Goal: Navigation & Orientation: Find specific page/section

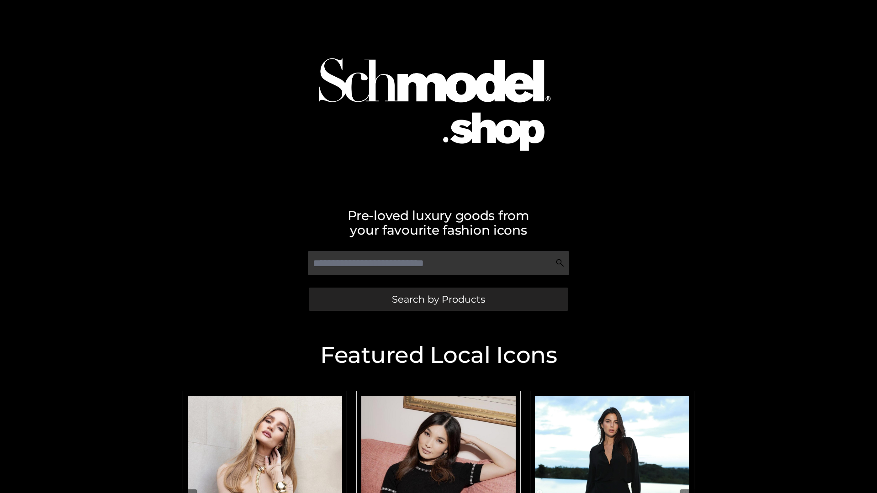
click at [438, 299] on span "Search by Products" at bounding box center [438, 299] width 93 height 10
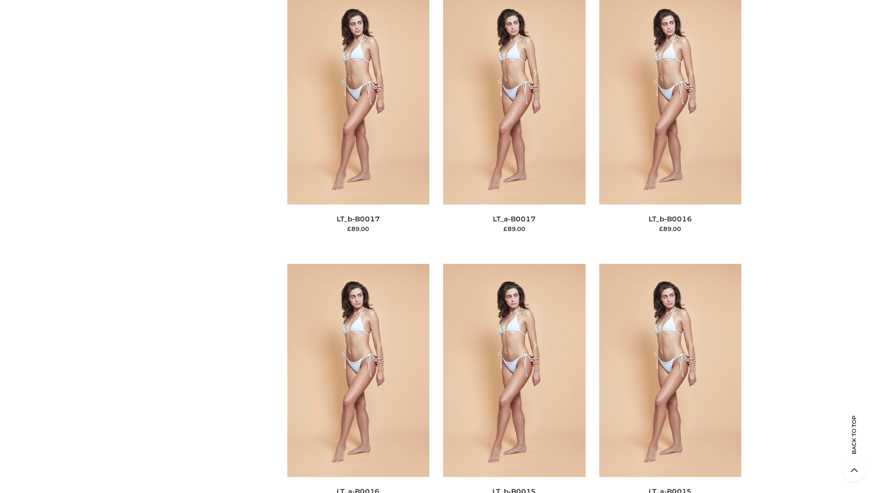
scroll to position [3001, 0]
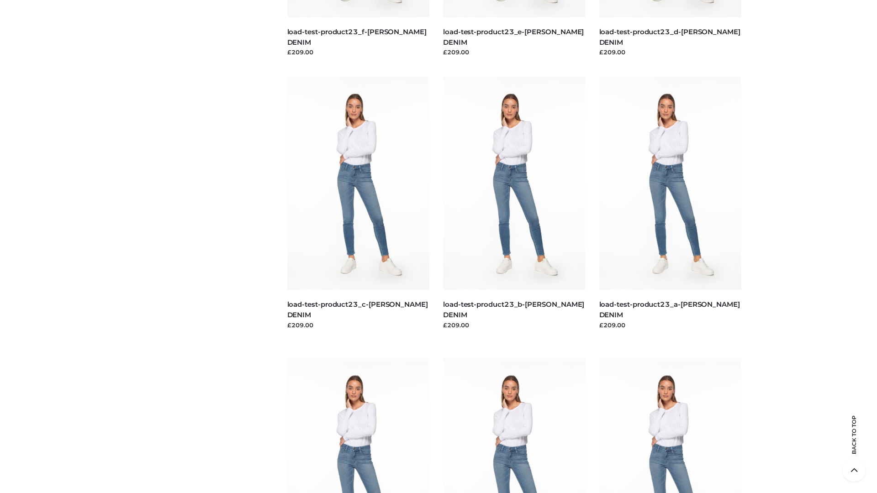
scroll to position [801, 0]
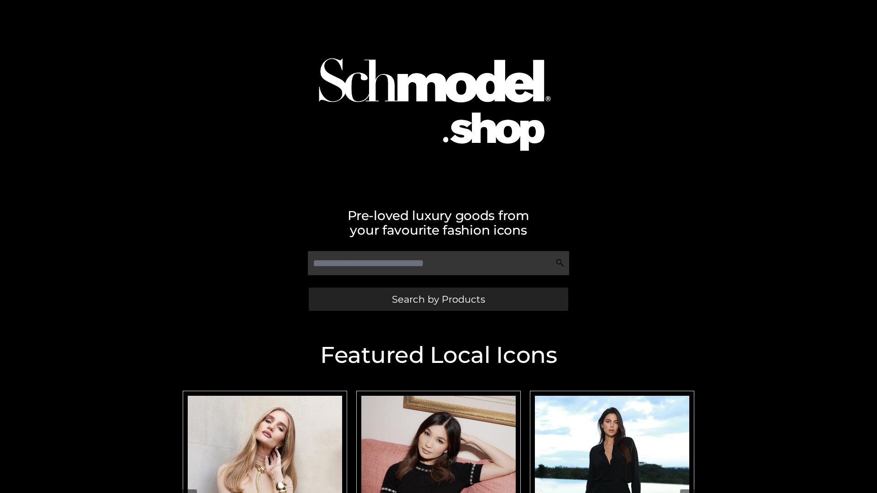
click at [438, 299] on span "Search by Products" at bounding box center [438, 299] width 93 height 10
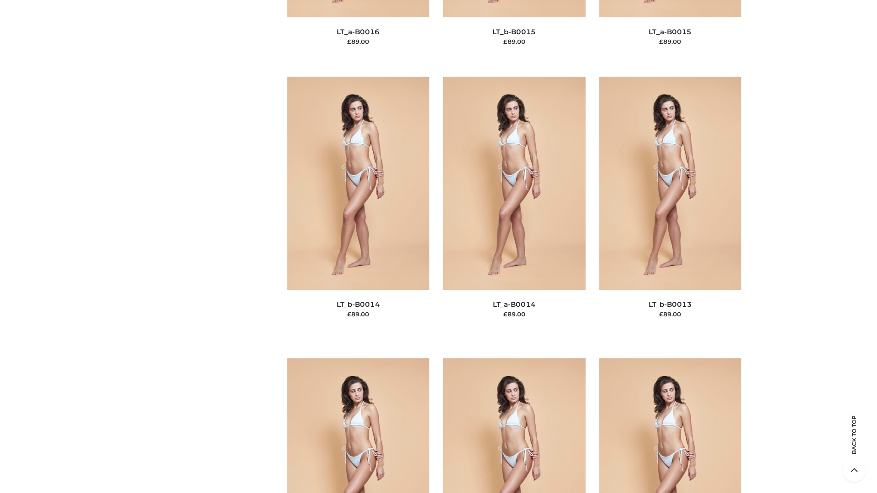
scroll to position [3247, 0]
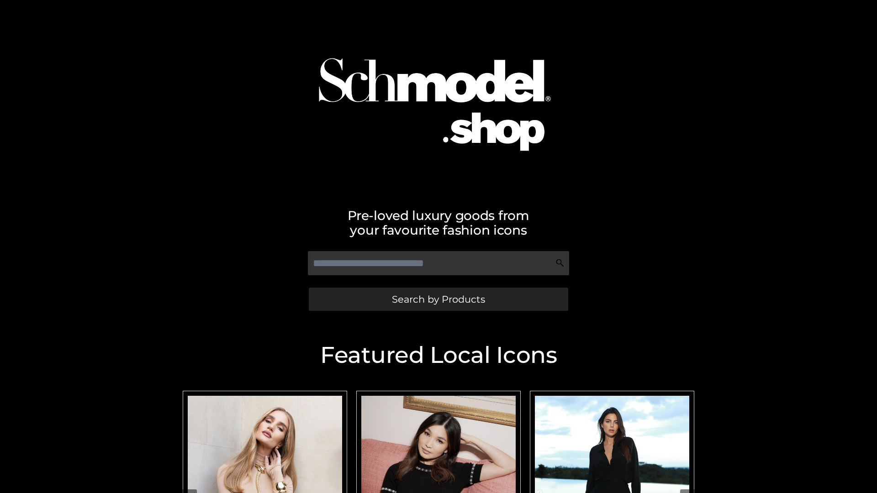
click at [438, 299] on span "Search by Products" at bounding box center [438, 299] width 93 height 10
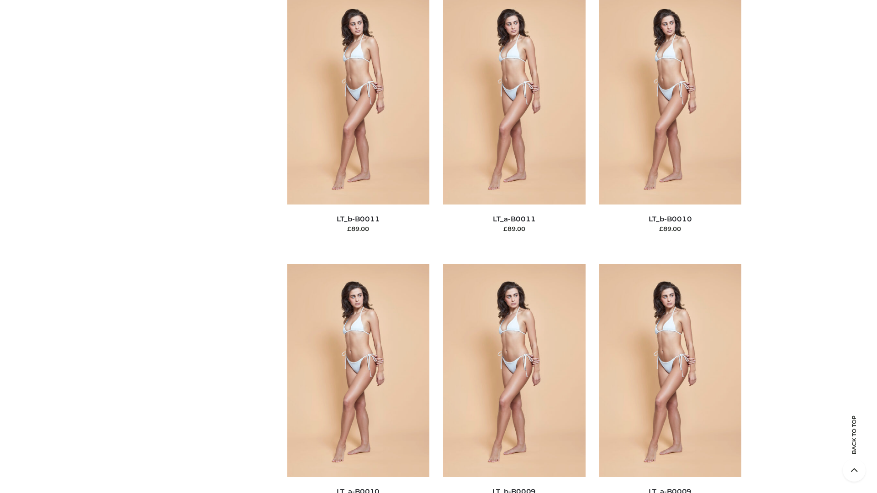
scroll to position [4101, 0]
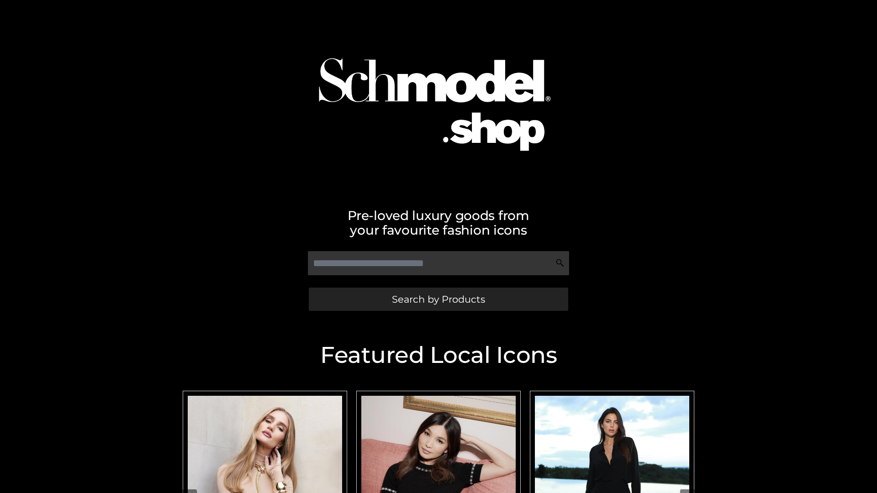
click at [438, 299] on span "Search by Products" at bounding box center [438, 299] width 93 height 10
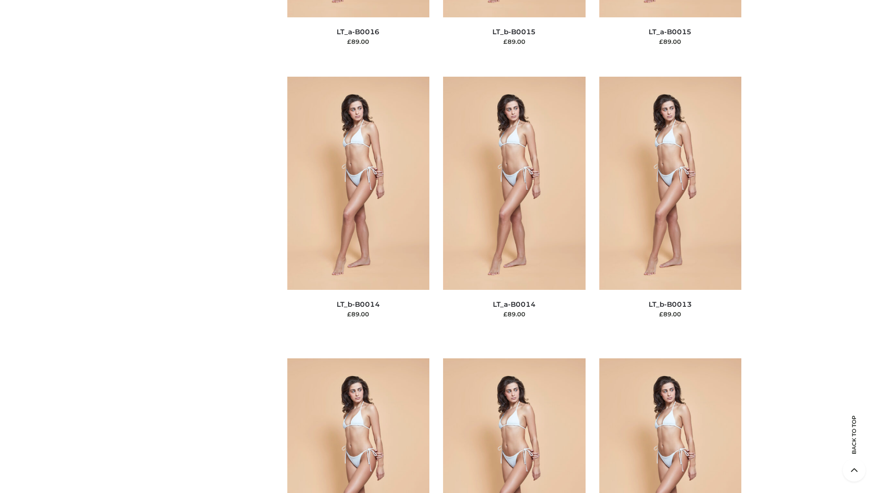
scroll to position [3247, 0]
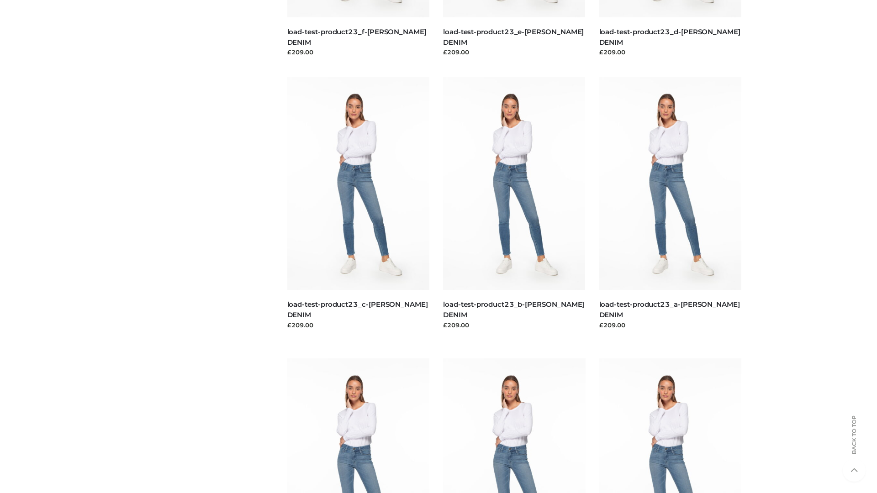
scroll to position [801, 0]
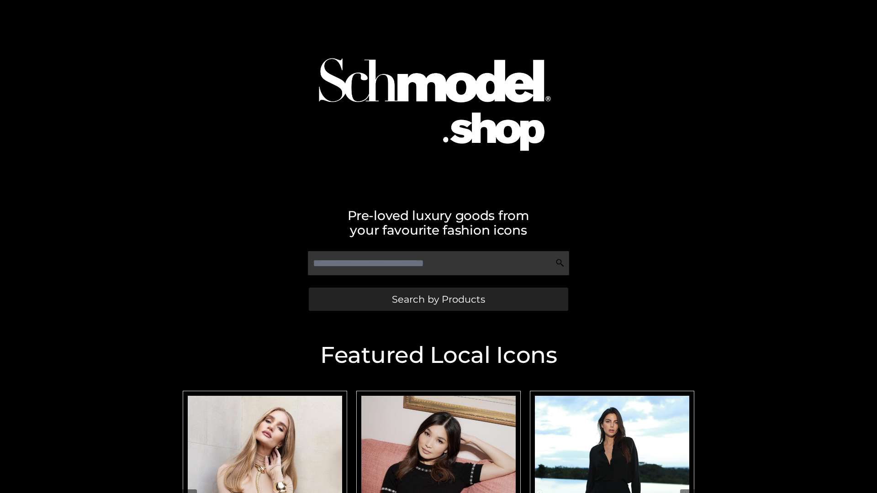
click at [438, 299] on span "Search by Products" at bounding box center [438, 299] width 93 height 10
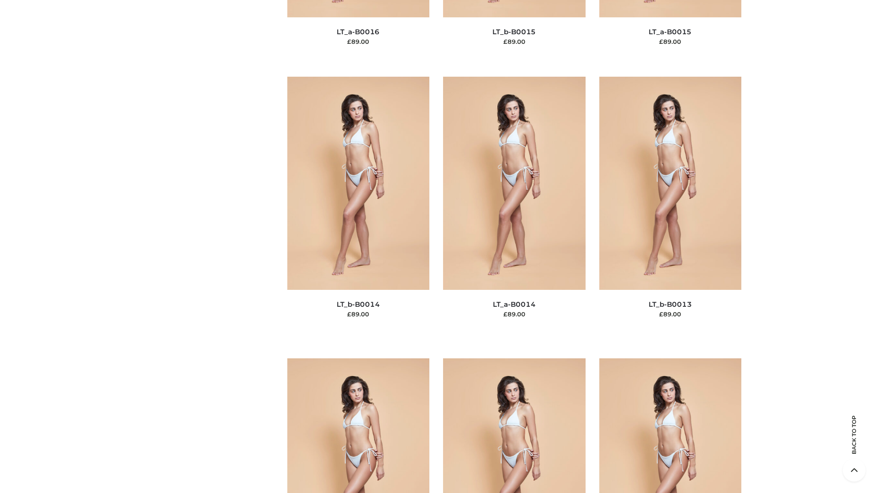
scroll to position [3247, 0]
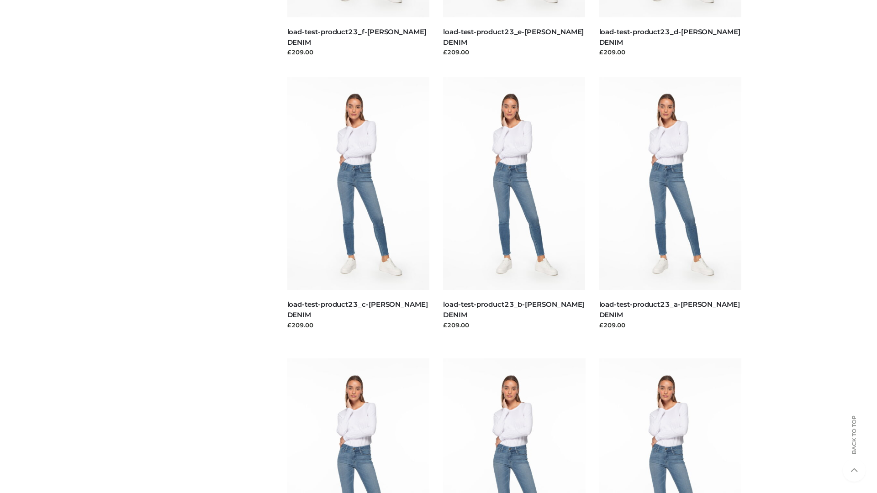
scroll to position [801, 0]
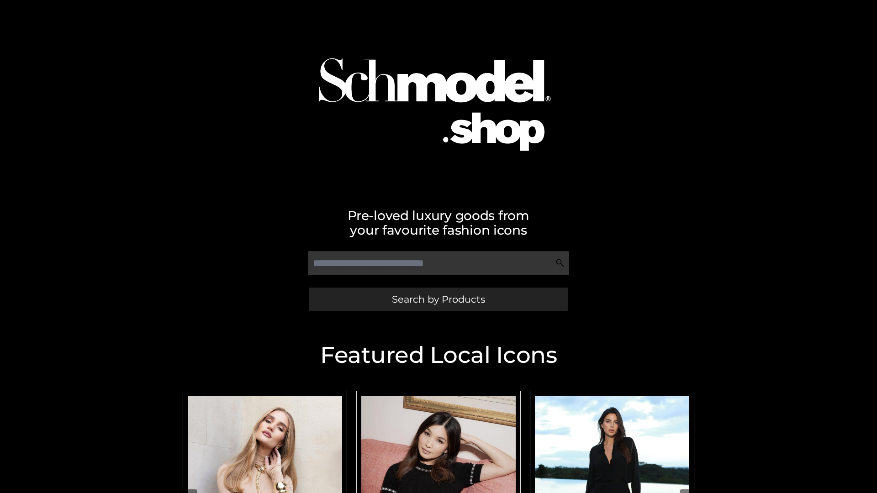
click at [438, 299] on span "Search by Products" at bounding box center [438, 299] width 93 height 10
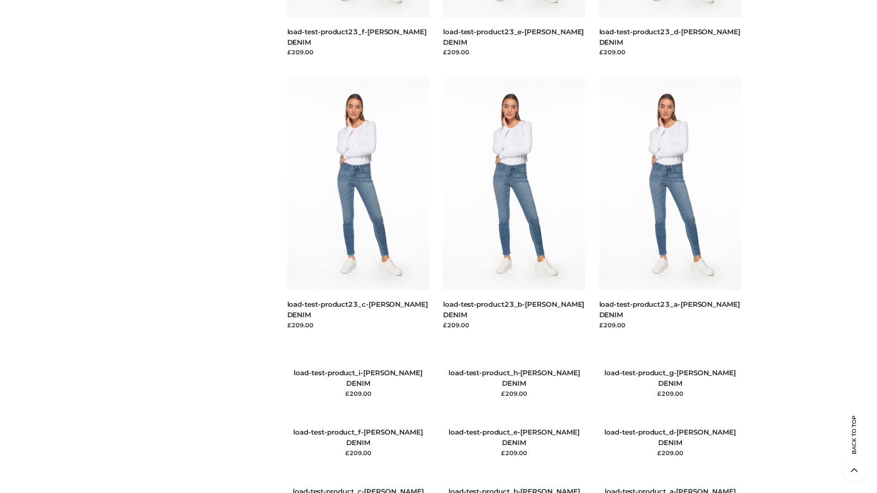
scroll to position [1047, 0]
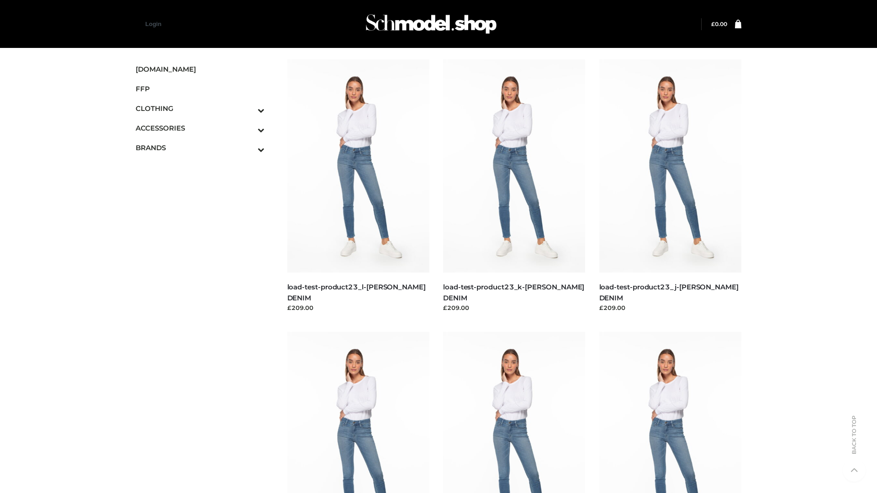
scroll to position [801, 0]
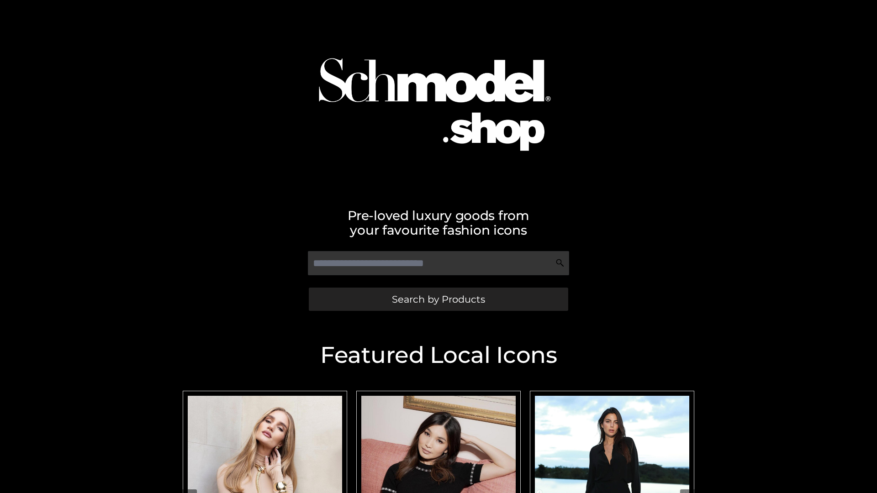
click at [438, 299] on span "Search by Products" at bounding box center [438, 299] width 93 height 10
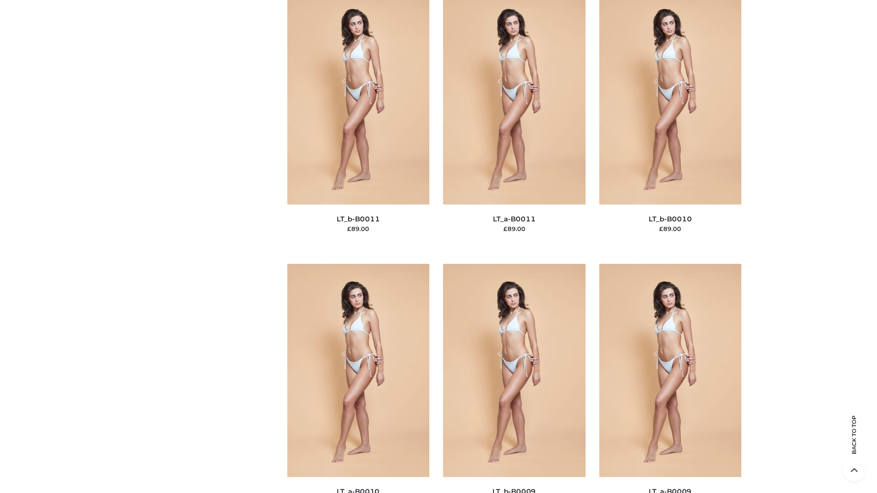
scroll to position [4101, 0]
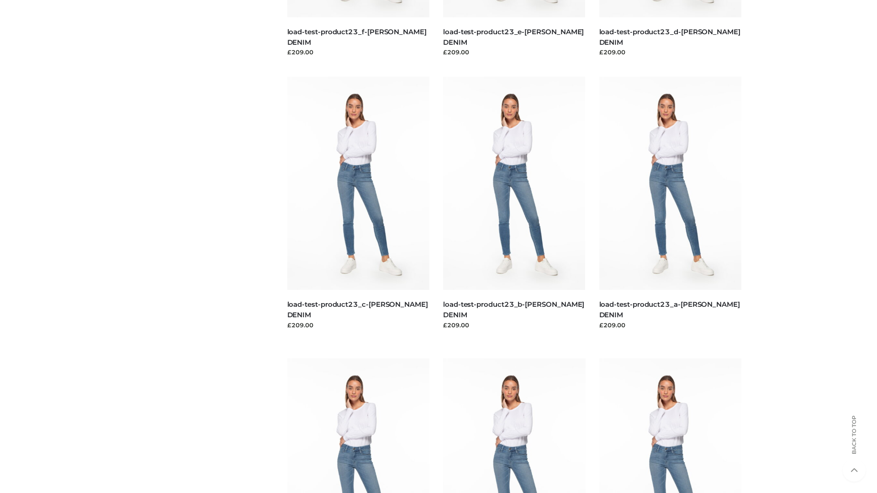
scroll to position [801, 0]
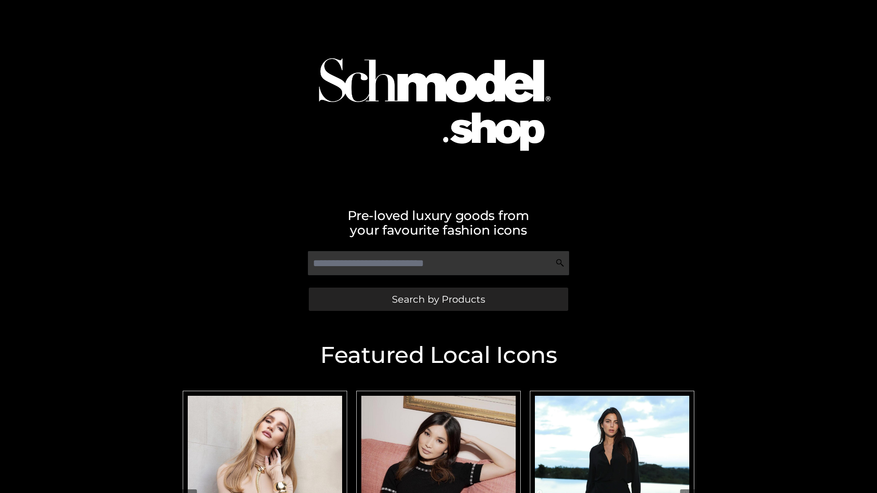
click at [438, 299] on span "Search by Products" at bounding box center [438, 299] width 93 height 10
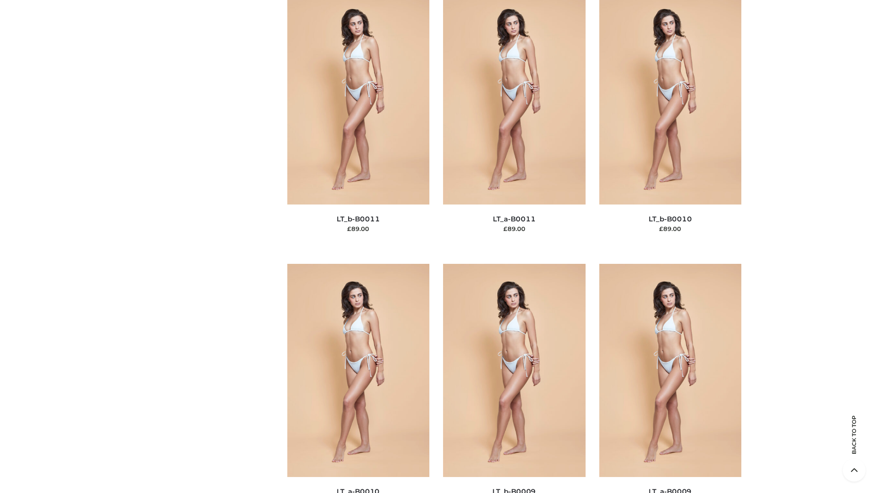
scroll to position [4101, 0]
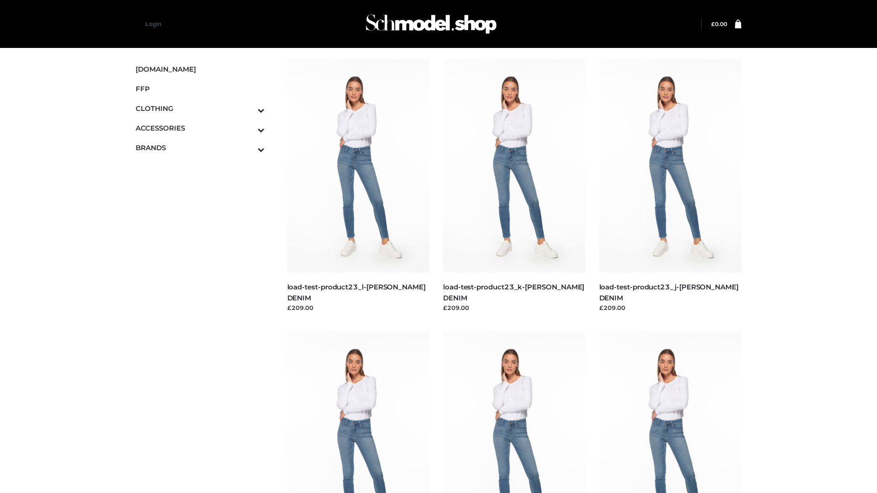
scroll to position [801, 0]
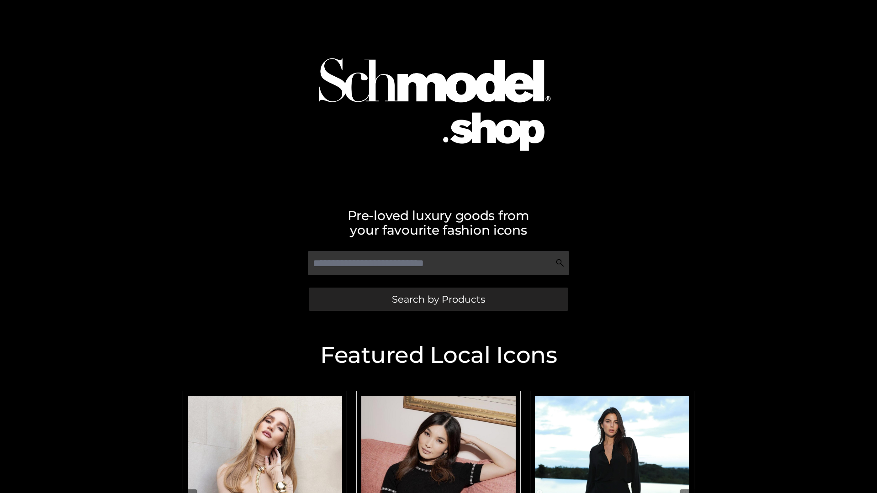
click at [438, 299] on span "Search by Products" at bounding box center [438, 299] width 93 height 10
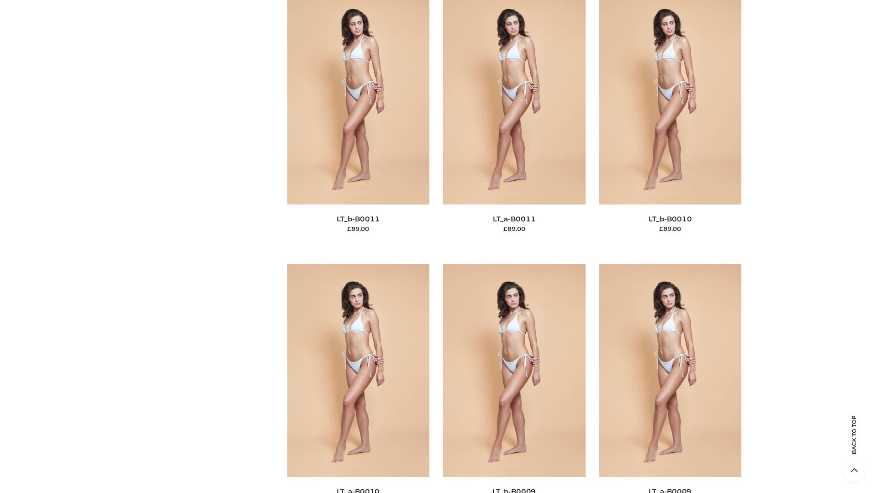
scroll to position [4101, 0]
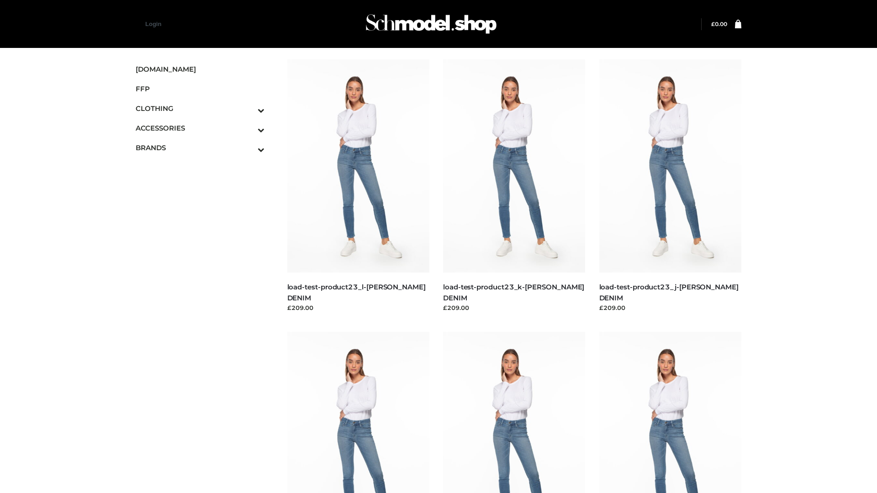
scroll to position [801, 0]
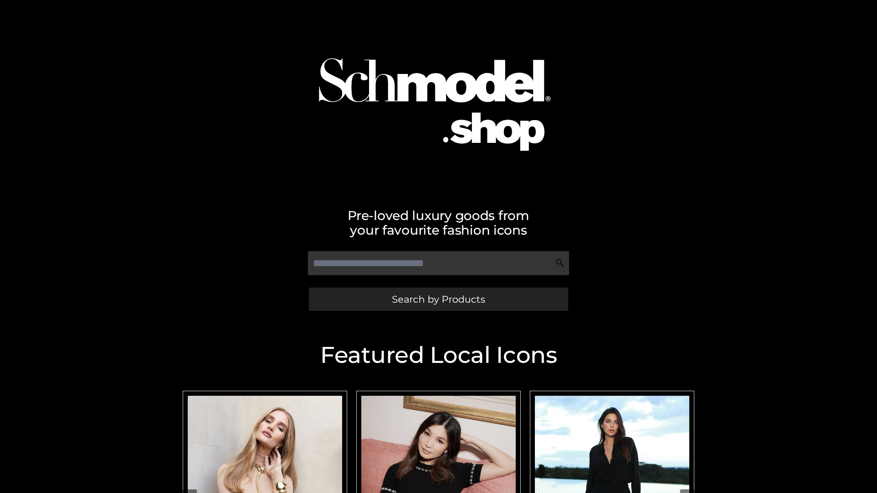
click at [438, 299] on span "Search by Products" at bounding box center [438, 299] width 93 height 10
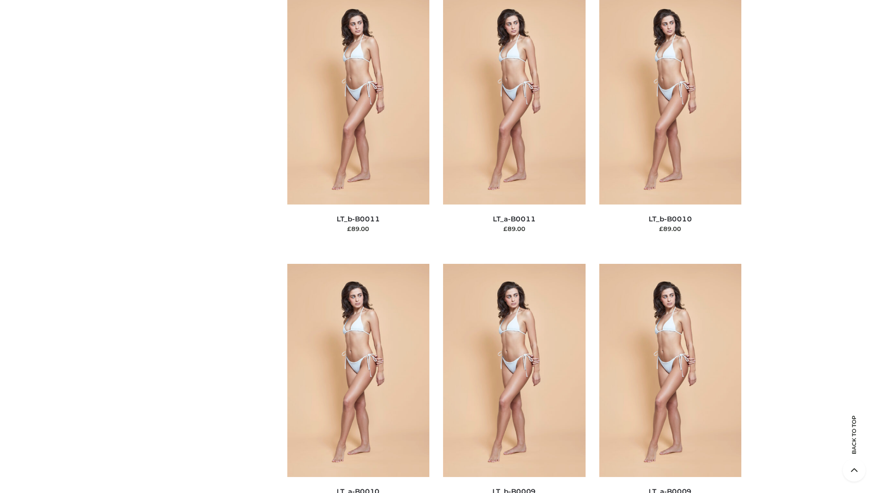
scroll to position [4101, 0]
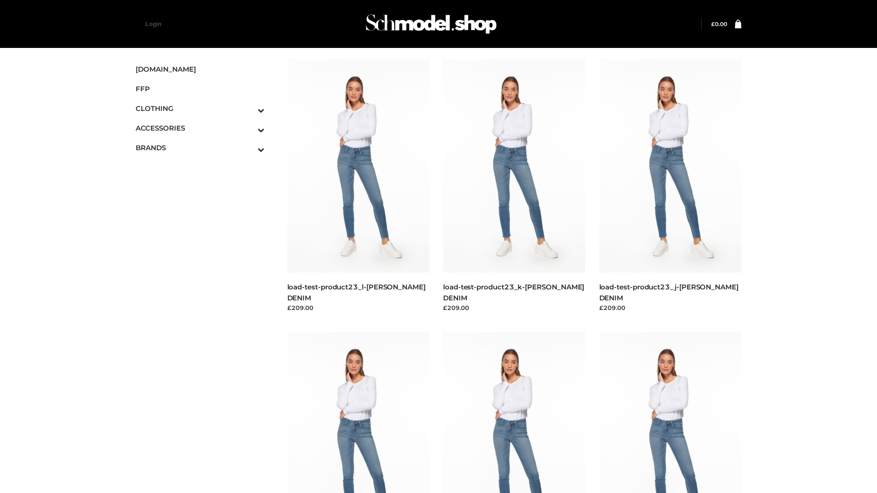
scroll to position [801, 0]
